Goal: Information Seeking & Learning: Learn about a topic

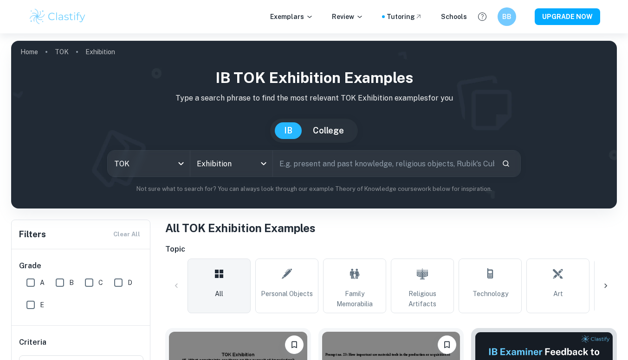
scroll to position [174, 0]
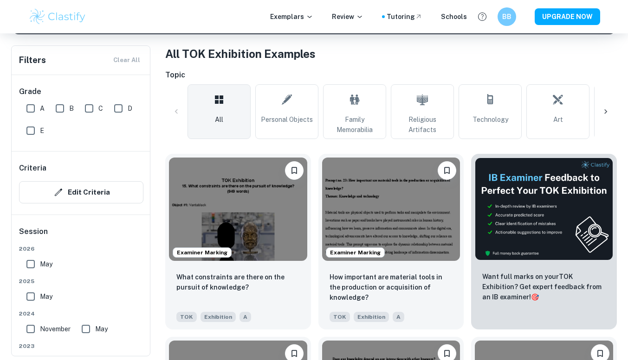
click at [249, 222] on img at bounding box center [238, 209] width 138 height 103
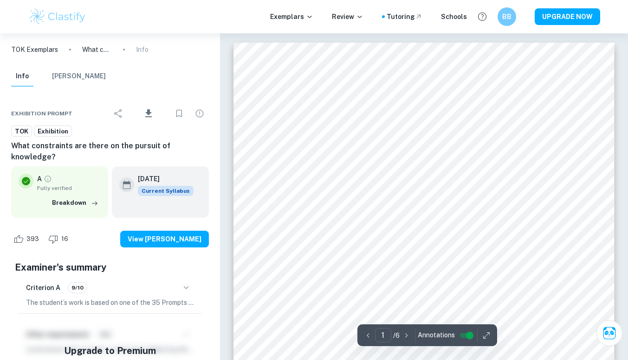
scroll to position [160, 0]
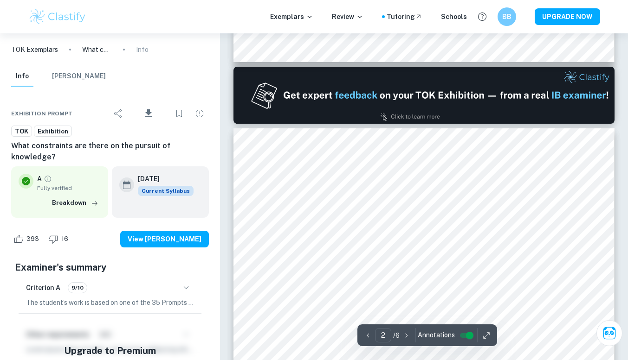
type input "1"
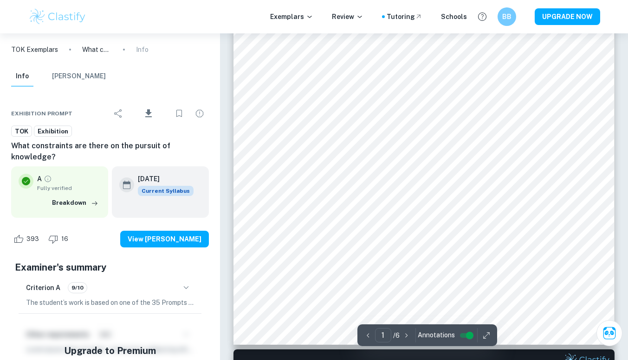
scroll to position [187, 0]
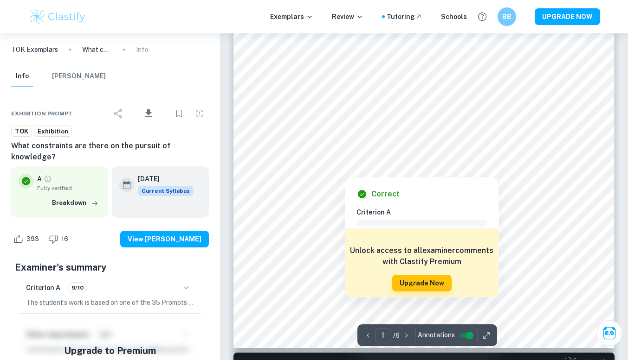
click at [328, 171] on div at bounding box center [344, 170] width 133 height 10
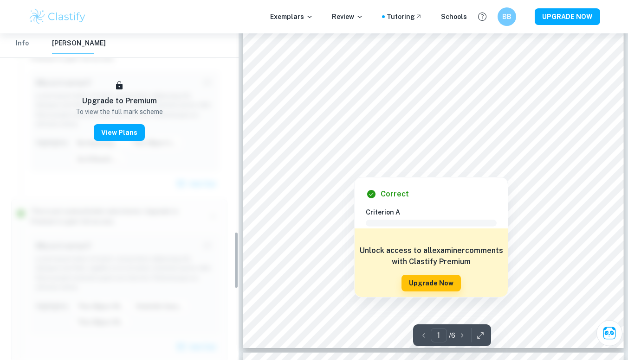
scroll to position [1132, 0]
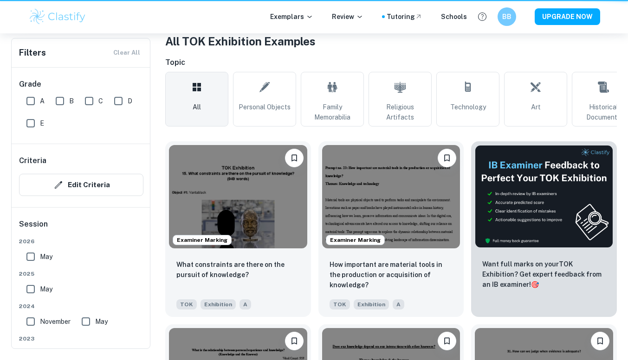
scroll to position [174, 0]
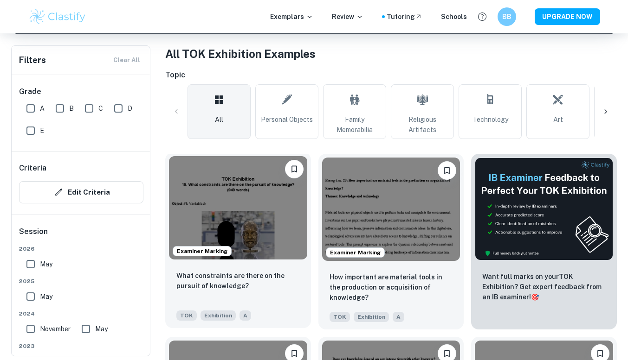
click at [249, 207] on img at bounding box center [238, 207] width 138 height 103
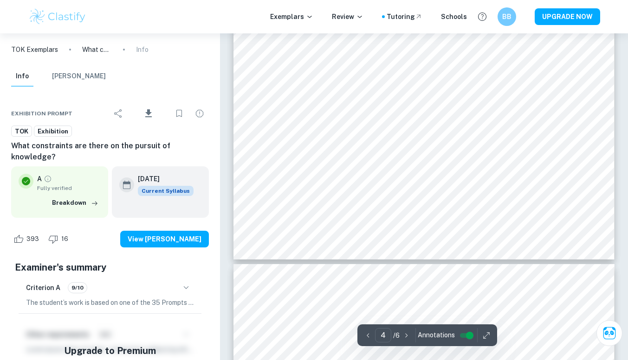
scroll to position [1890, 0]
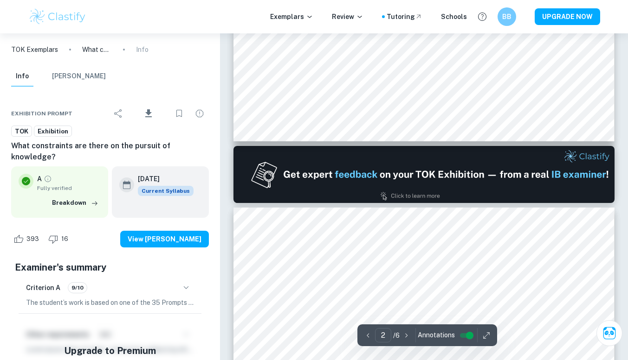
type input "1"
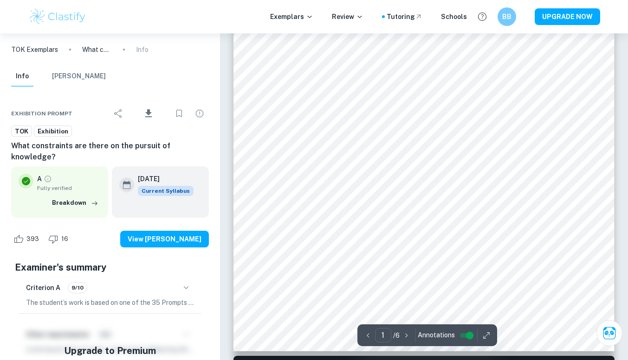
scroll to position [209, 0]
